Goal: Information Seeking & Learning: Learn about a topic

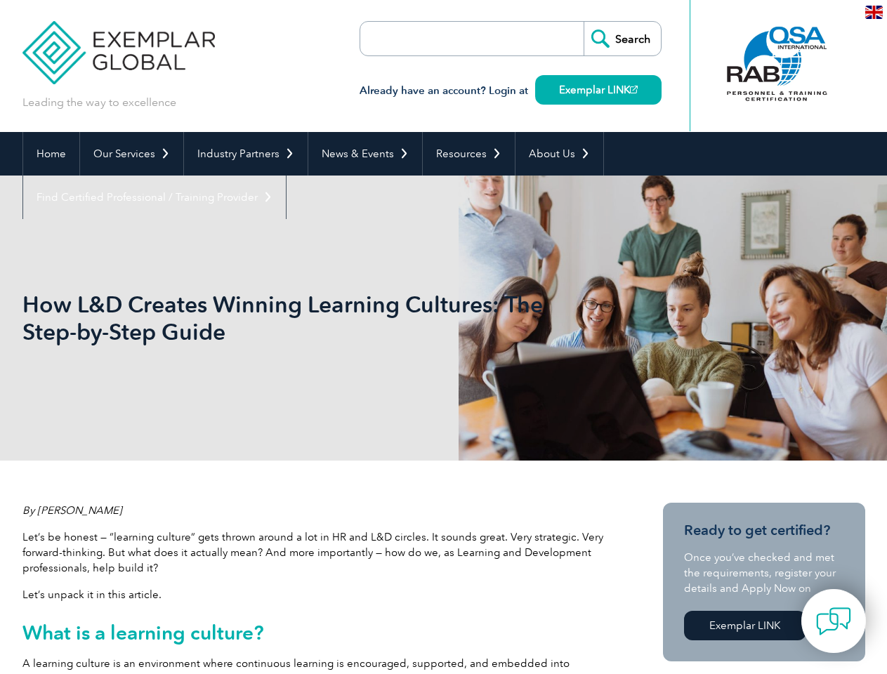
click at [443, 337] on h1 "How L&D Creates Winning Learning Cultures: The Step-by-Step Guide" at bounding box center [291, 318] width 539 height 55
click at [131, 154] on link "Our Services" at bounding box center [131, 154] width 103 height 44
click at [243, 154] on link "Industry Partners" at bounding box center [246, 154] width 124 height 44
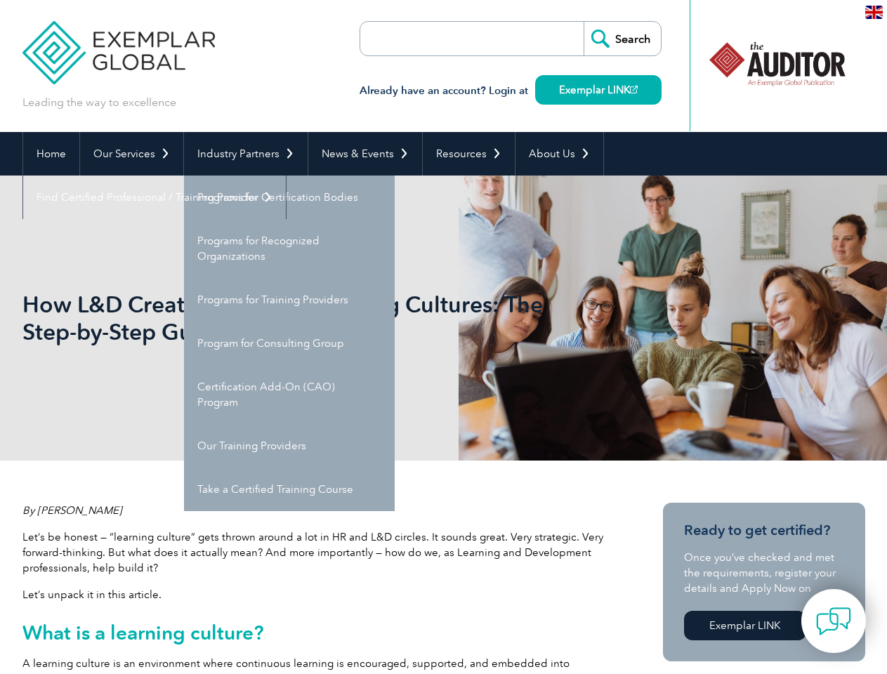
click at [361, 154] on link "News & Events" at bounding box center [365, 154] width 114 height 44
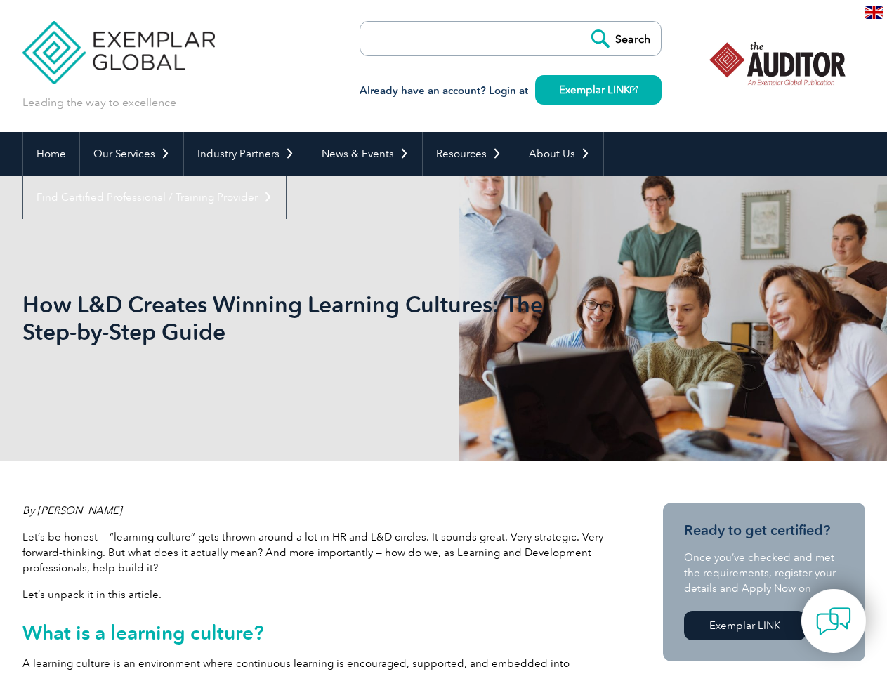
click at [463, 154] on link "Resources" at bounding box center [469, 154] width 92 height 44
click at [552, 154] on link "About Us" at bounding box center [559, 154] width 88 height 44
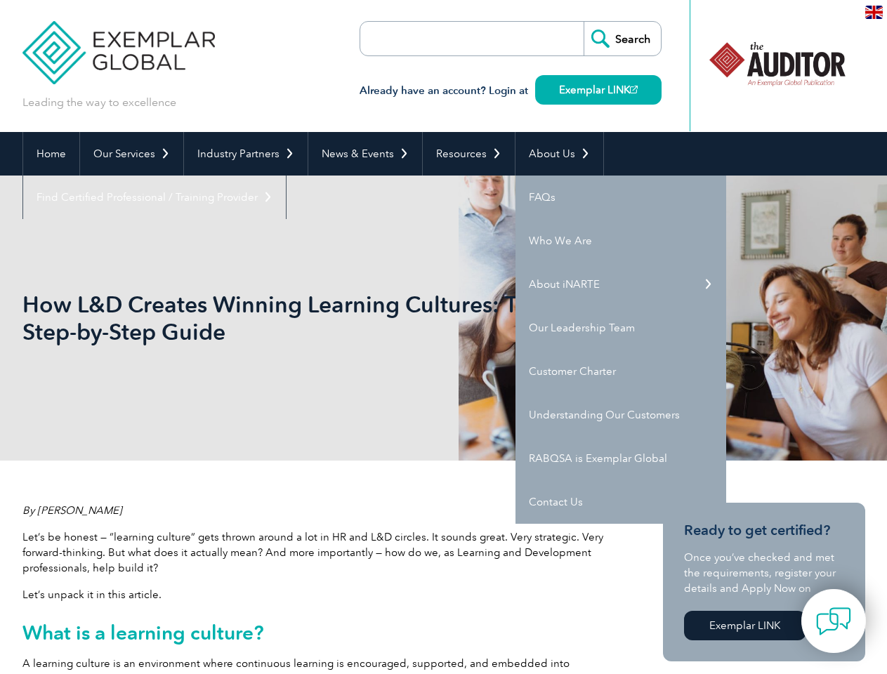
click at [286, 176] on link "Find Certified Professional / Training Provider" at bounding box center [154, 198] width 263 height 44
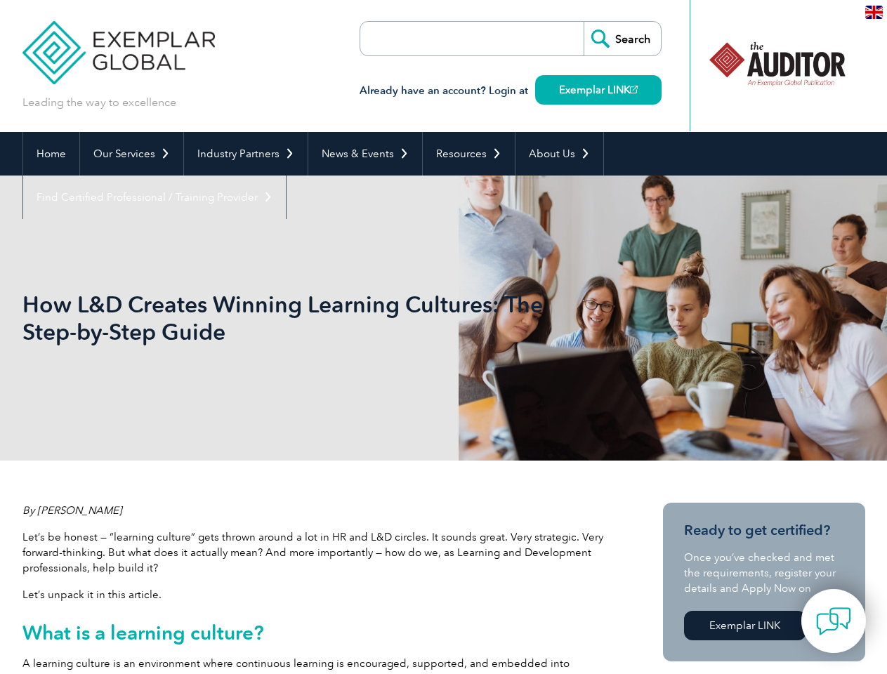
click at [833, 621] on img at bounding box center [833, 621] width 35 height 35
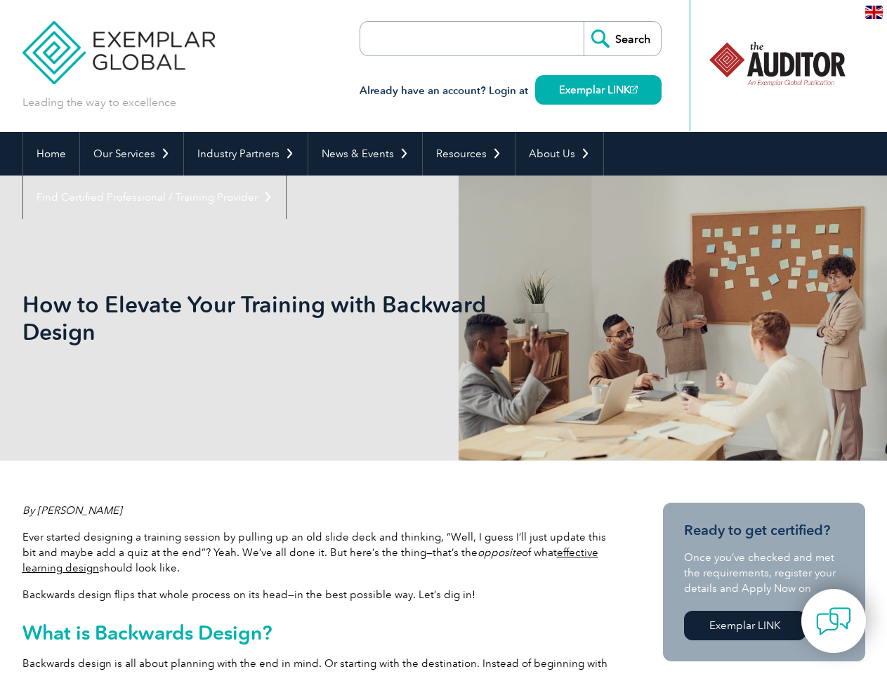
click at [443, 359] on p at bounding box center [232, 366] width 421 height 15
click at [131, 154] on link "Our Services" at bounding box center [131, 154] width 103 height 44
click at [243, 154] on link "Industry Partners" at bounding box center [246, 154] width 124 height 44
